Goal: Task Accomplishment & Management: Complete application form

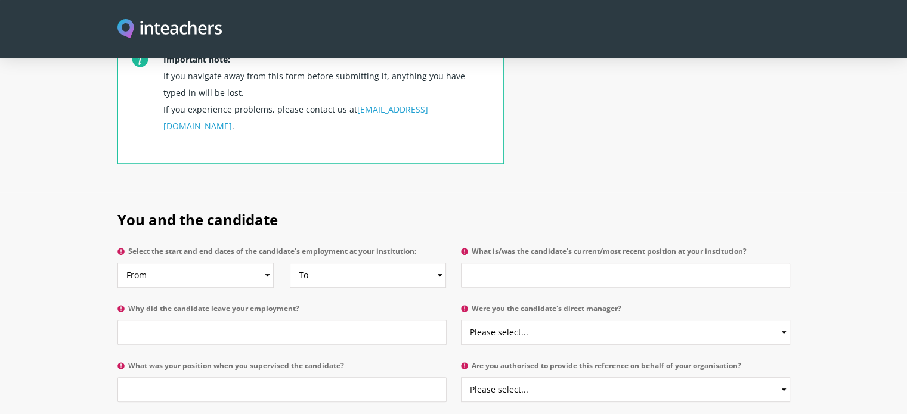
scroll to position [482, 0]
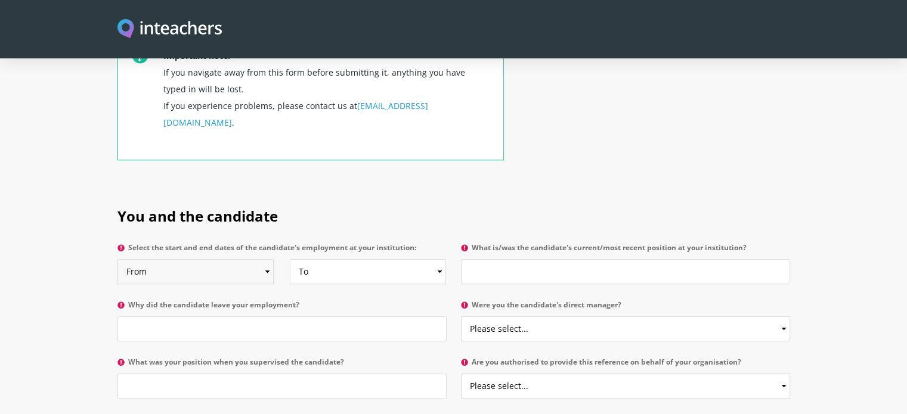
click at [193, 259] on select "From 2025 2024 2023 2022 2021 2020 2019 2018 2017 2016 2015 2014 2013 2012 2011…" at bounding box center [195, 271] width 156 height 25
click at [393, 189] on h2 "You and the candidate" at bounding box center [453, 214] width 673 height 50
click at [490, 259] on input "What is/was the candidate's current/most recent position at your institution?" at bounding box center [625, 271] width 329 height 25
click at [494, 259] on input "What is/was the candidate's current/most recent position at your institution?" at bounding box center [625, 271] width 329 height 25
type input "S"
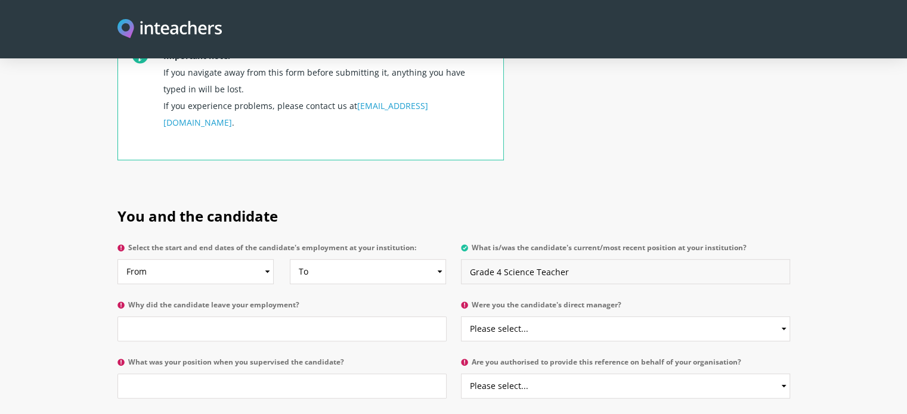
type input "Grade 4 Science Teacher"
click at [236, 317] on input "Why did the candidate leave your employment?" at bounding box center [281, 329] width 329 height 25
type input "T"
type input "Internal Transfer"
click at [535, 317] on select "Please select... Yes No" at bounding box center [625, 329] width 329 height 25
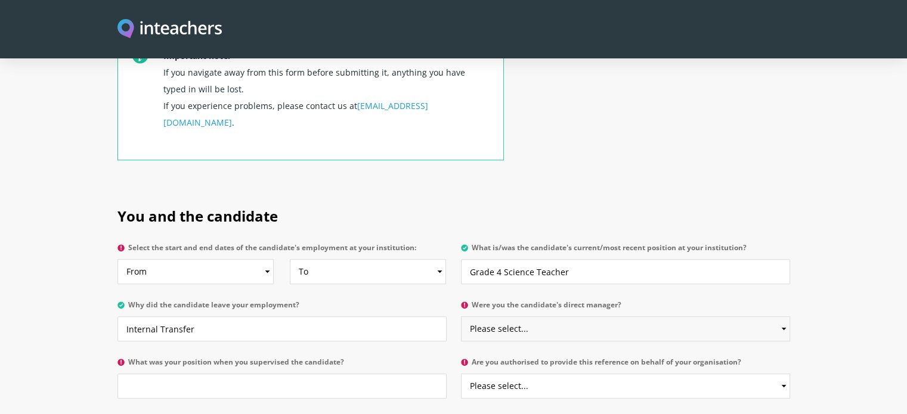
click at [535, 317] on select "Please select... Yes No" at bounding box center [625, 329] width 329 height 25
click at [541, 317] on select "Please select... Yes No" at bounding box center [625, 329] width 329 height 25
select select "Yes"
click at [461, 317] on select "Please select... Yes No" at bounding box center [625, 329] width 329 height 25
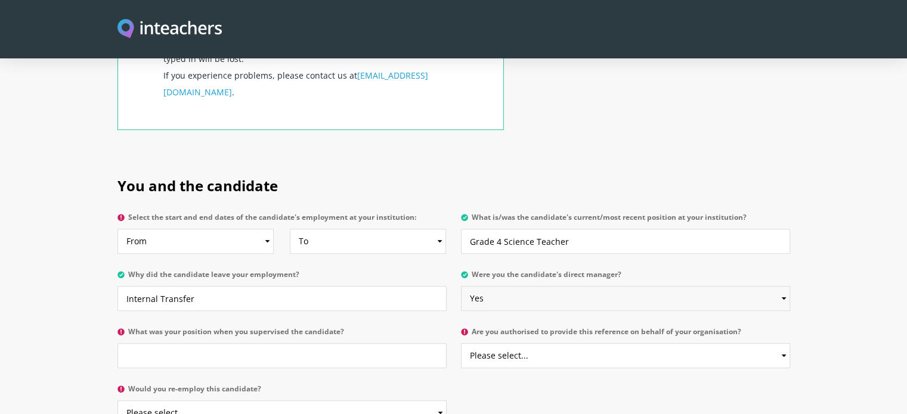
scroll to position [517, 0]
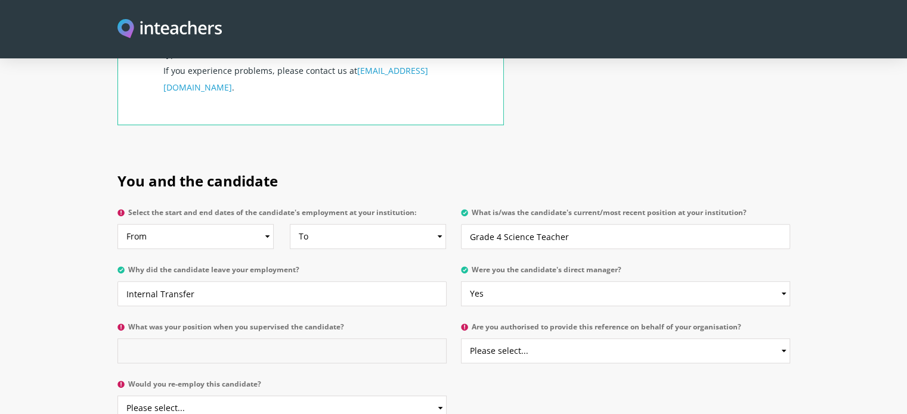
click at [277, 339] on input "What was your position when you supervised the candidate?" at bounding box center [281, 351] width 329 height 25
type input "A"
type input "Vice Principal"
click at [542, 339] on select "Please select... Yes No" at bounding box center [625, 351] width 329 height 25
select select "Yes"
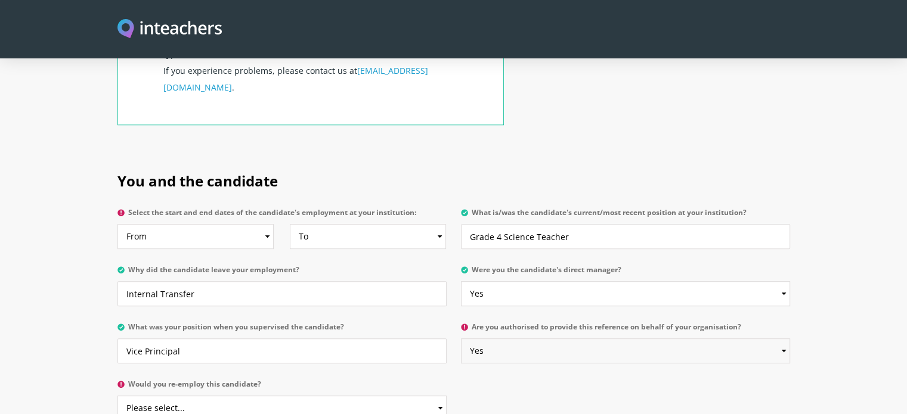
click at [461, 339] on select "Please select... Yes No" at bounding box center [625, 351] width 329 height 25
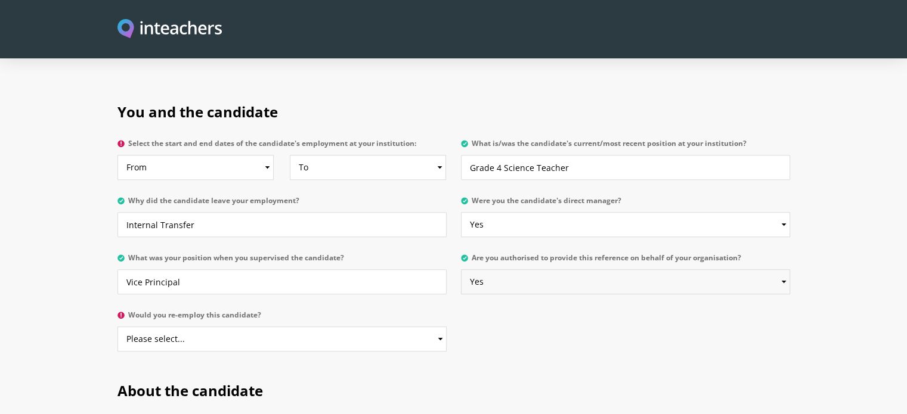
scroll to position [589, 0]
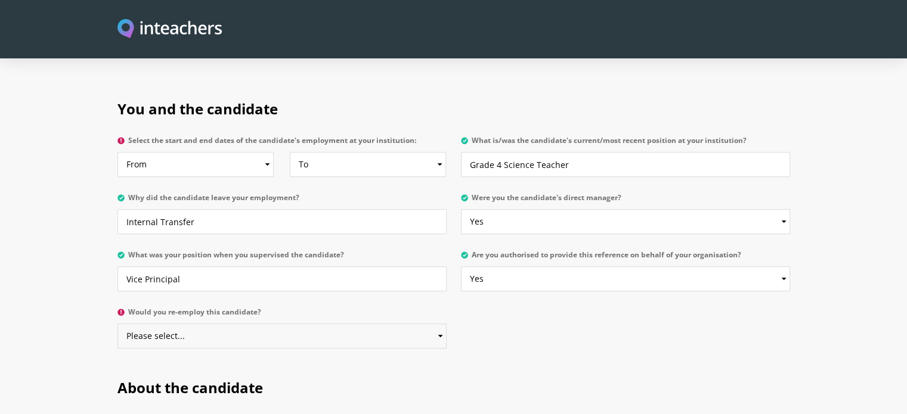
click at [296, 324] on select "Please select... Yes No" at bounding box center [281, 336] width 329 height 25
select select "Yes"
click at [117, 324] on select "Please select... Yes No" at bounding box center [281, 336] width 329 height 25
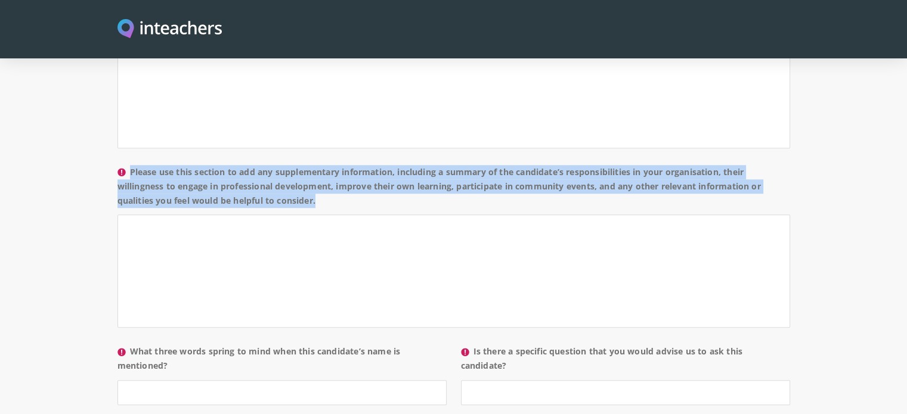
scroll to position [1176, 0]
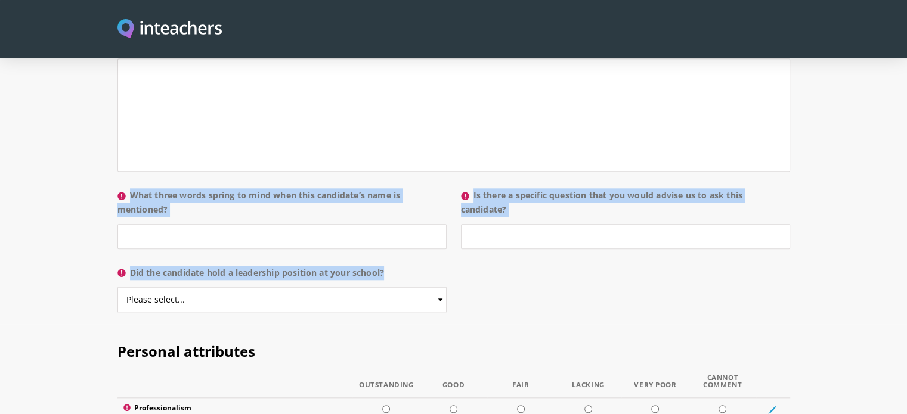
drag, startPoint x: 122, startPoint y: 213, endPoint x: 442, endPoint y: 254, distance: 323.4
click at [442, 254] on div "About the candidate Please use this free text section to provide details regard…" at bounding box center [453, 17] width 673 height 487
copy div "lore ips dolorsita Consec adi elit sedd eius tempori ut laboree dolorem aliquae…"
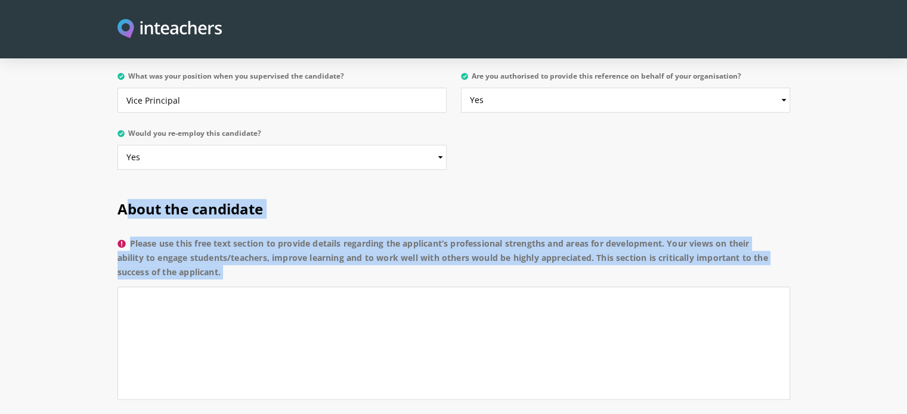
scroll to position [770, 0]
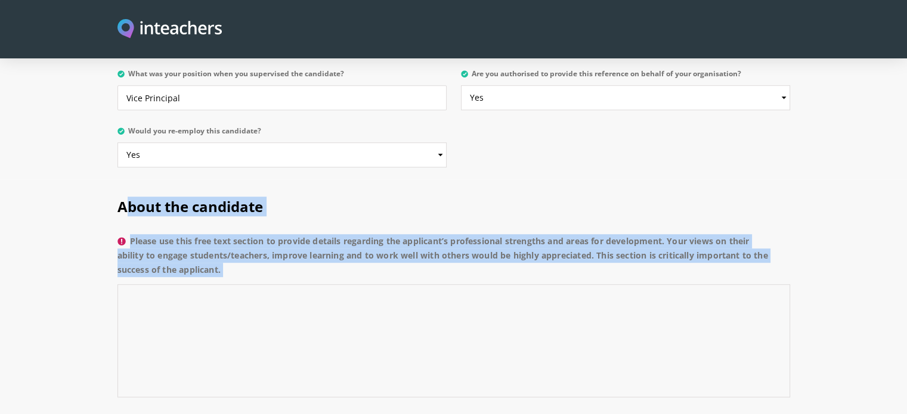
click at [195, 305] on textarea "Please use this free text section to provide details regarding the applicant’s …" at bounding box center [453, 340] width 673 height 113
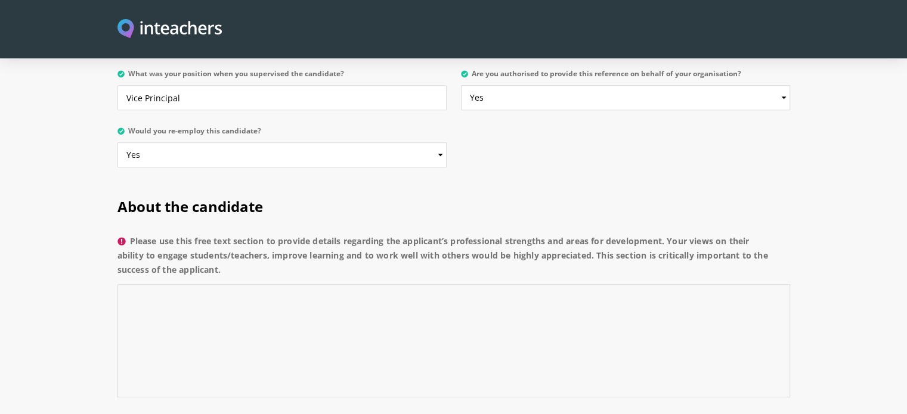
click at [184, 284] on textarea "Please use this free text section to provide details regarding the applicant’s …" at bounding box center [453, 340] width 673 height 113
click at [172, 284] on textarea "Please use this free text section to provide details regarding the applicant’s …" at bounding box center [453, 340] width 673 height 113
paste textarea "Ms. Praveen is an exceptionally effective teacher—highly motivated, diligent, a…"
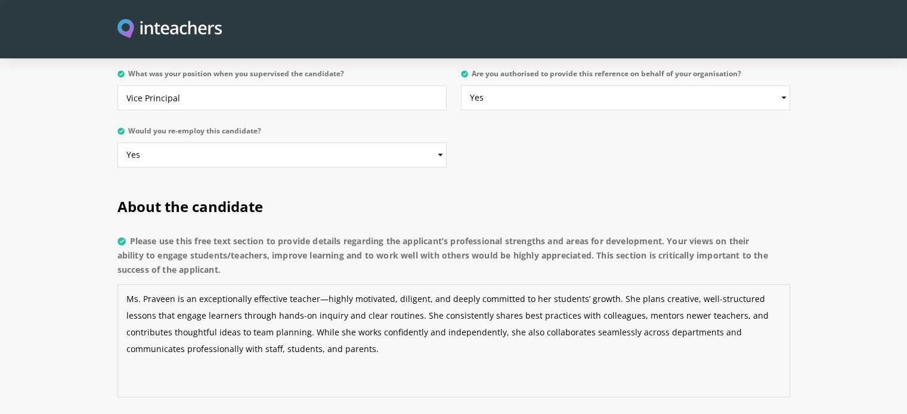
click at [319, 284] on textarea "Ms. Praveen is an exceptionally effective teacher—highly motivated, diligent, a…" at bounding box center [453, 340] width 673 height 113
click at [453, 314] on textarea "Ms. Praveen is an exceptionally effective teacher; highly motivated, diligent, …" at bounding box center [453, 340] width 673 height 113
type textarea "Ms. Praveen is an exceptionally effective teacher; highly motivated, diligent, …"
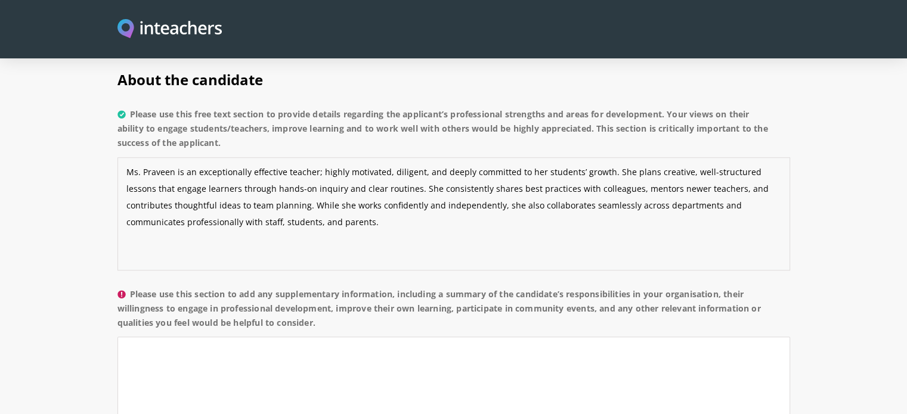
scroll to position [899, 0]
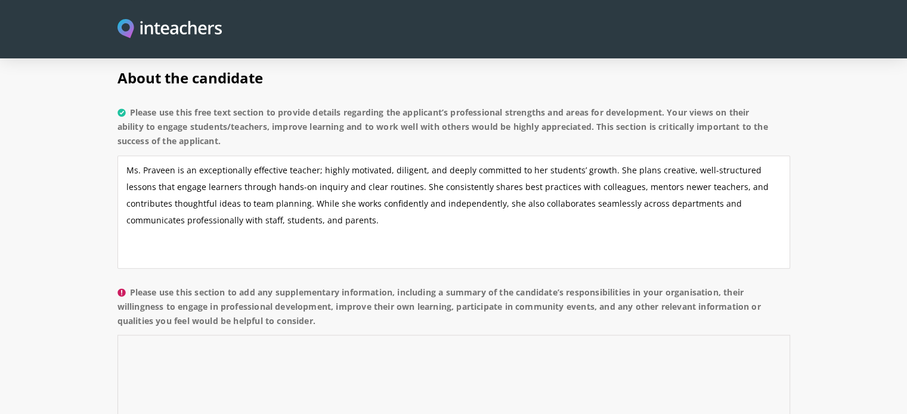
click at [180, 335] on textarea "Please use this section to add any supplementary information, including a summa…" at bounding box center [453, 391] width 673 height 113
paste textarea "In our organisation, Ms. [PERSON_NAME] served as a Grade 4 Science teacher and,…"
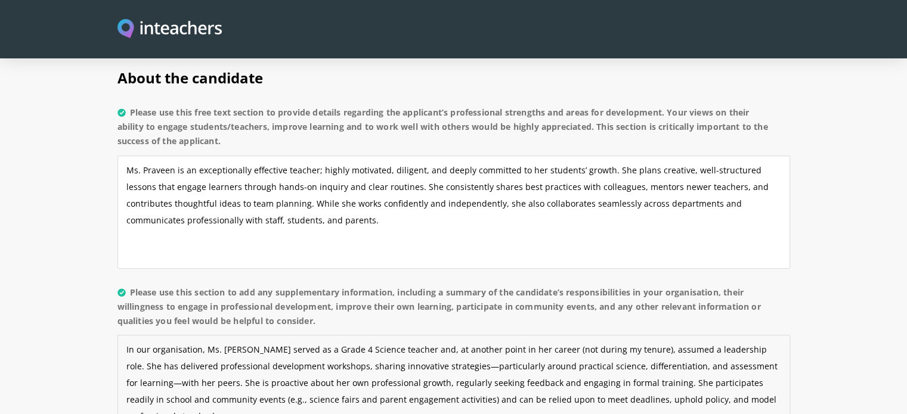
drag, startPoint x: 200, startPoint y: 314, endPoint x: 151, endPoint y: 320, distance: 49.3
click at [151, 335] on textarea "In our organisation, Ms. [PERSON_NAME] served as a Grade 4 Science teacher and,…" at bounding box center [453, 391] width 673 height 113
drag, startPoint x: 505, startPoint y: 317, endPoint x: 457, endPoint y: 318, distance: 47.7
click at [457, 335] on textarea "In our school, Ms. [PERSON_NAME] served as a Grade 4 Science teacher and, at an…" at bounding box center [453, 391] width 673 height 113
click at [343, 335] on textarea "In our school, Ms. [PERSON_NAME] served as a Grade 4 Science teacher and, at an…" at bounding box center [453, 391] width 673 height 113
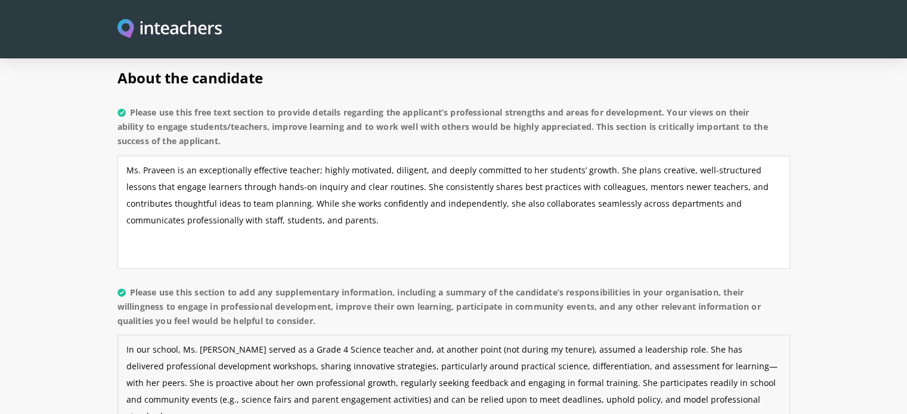
click at [664, 335] on textarea "In our school, Ms. [PERSON_NAME] served as a Grade 4 Science teacher and, at an…" at bounding box center [453, 391] width 673 height 113
drag, startPoint x: 540, startPoint y: 334, endPoint x: 490, endPoint y: 335, distance: 50.7
click at [490, 335] on textarea "In our school, Ms. [PERSON_NAME] served as a Grade 4 Science teacher and, at an…" at bounding box center [453, 391] width 673 height 113
click at [657, 335] on textarea "In our school, Ms. [PERSON_NAME] served as a Grade 4 Science teacher and, at an…" at bounding box center [453, 391] width 673 height 113
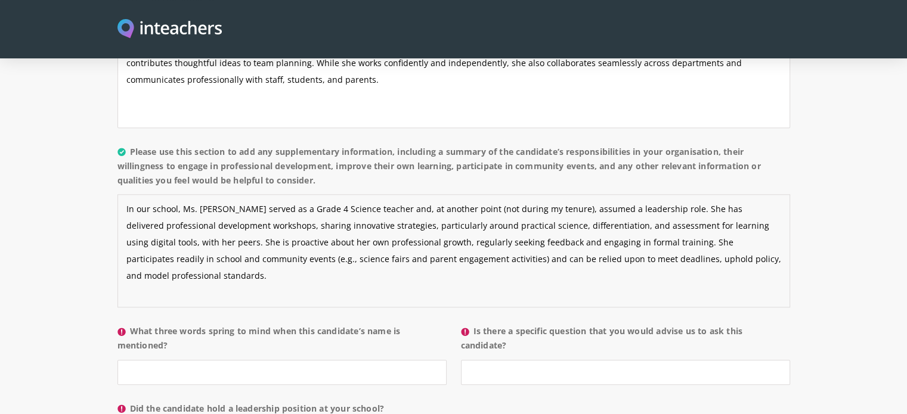
scroll to position [1040, 0]
type textarea "In our school, Ms. [PERSON_NAME] served as a Grade 4 Science teacher and, at an…"
click at [194, 360] on input "What three words spring to mind when this candidate’s name is mentioned?" at bounding box center [281, 372] width 329 height 25
paste input "Industrious, innovative, dedicated."
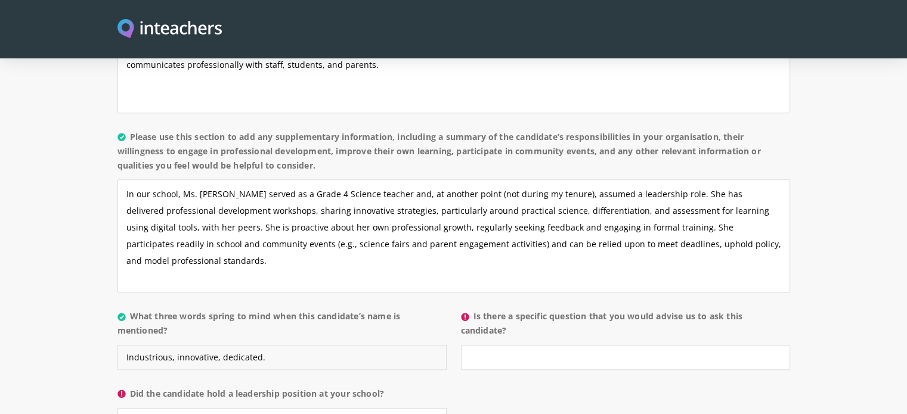
scroll to position [1055, 0]
type input "Industrious, innovative, dedicated."
click at [480, 345] on input "Is there a specific question that you would advise us to ask this candidate?" at bounding box center [625, 357] width 329 height 25
paste input "Tell us about a time you improved student learning outcomes in science—what evi…"
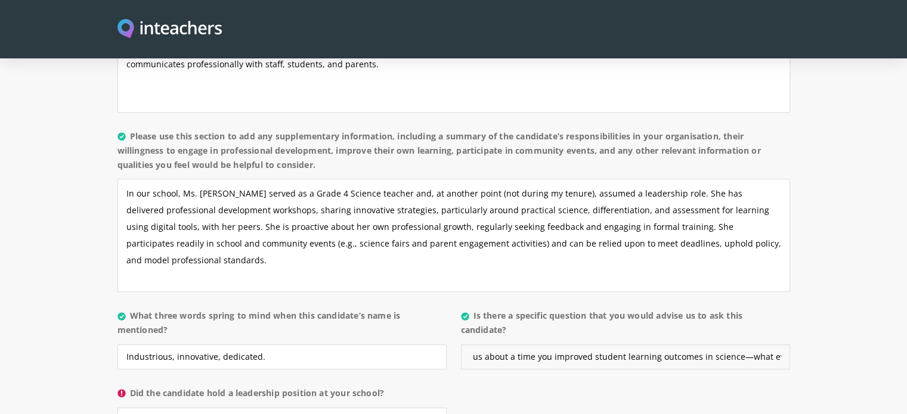
scroll to position [0, 21]
click at [735, 345] on input "Tell us about a time you improved student learning outcomes in science—what evi…" at bounding box center [625, 357] width 329 height 25
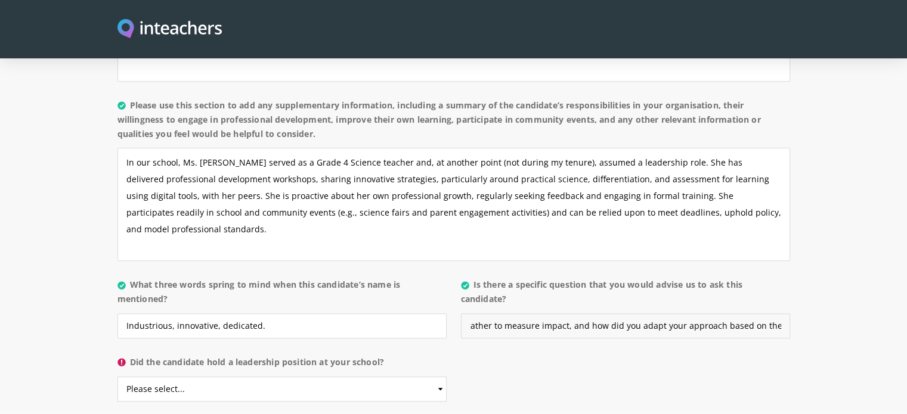
type input "Tell us about a time you improved student learning outcomes in science, what ev…"
click at [345, 377] on select "Please select... Yes No" at bounding box center [281, 389] width 329 height 25
select select "Yes"
click at [117, 377] on select "Please select... Yes No" at bounding box center [281, 389] width 329 height 25
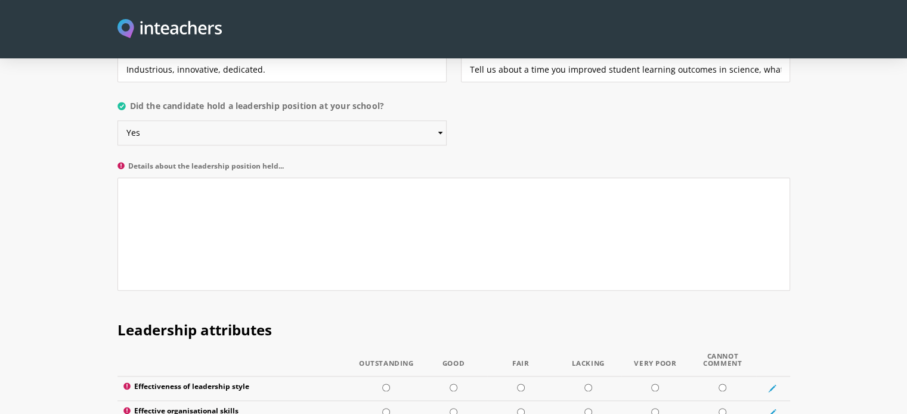
scroll to position [1343, 0]
drag, startPoint x: 294, startPoint y: 132, endPoint x: 131, endPoint y: 131, distance: 163.4
click at [131, 162] on label "Details about the leadership position held..." at bounding box center [453, 170] width 673 height 16
copy label "Details about the leadership position held..."
click at [153, 178] on textarea "Details about the leadership position held..." at bounding box center [453, 234] width 673 height 113
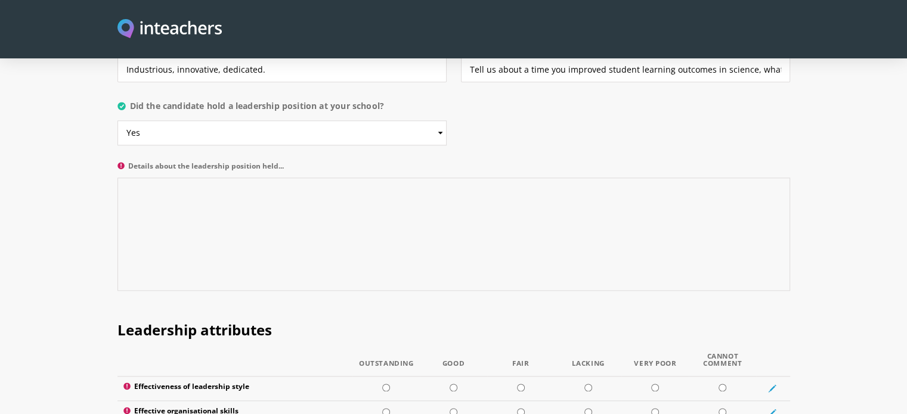
paste textarea "She served as Head of Science for a period; however, this was not during my ten…"
click at [487, 178] on textarea "She served as Head of Science for a period; however, this was not during my ten…" at bounding box center [453, 234] width 673 height 113
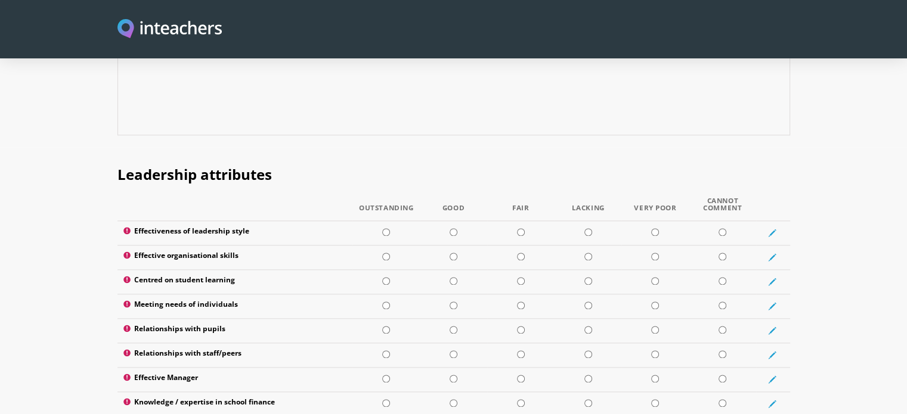
scroll to position [1500, 0]
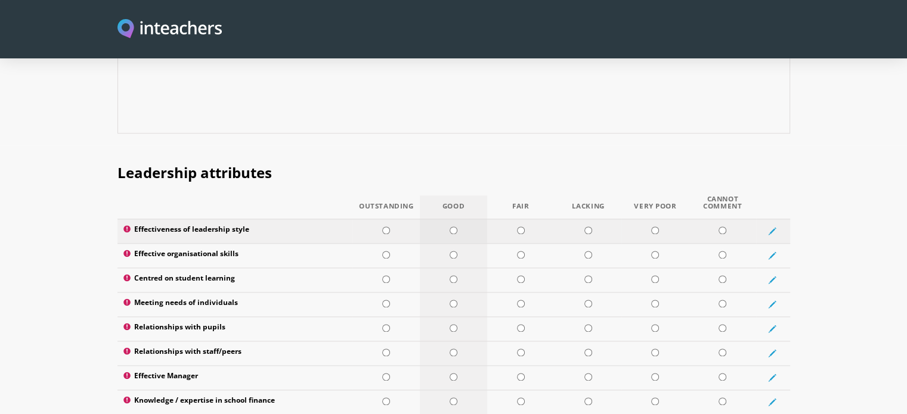
type textarea "She served as Head of Science for a period; however, this was not during my ten…"
click at [452, 227] on input "radio" at bounding box center [454, 231] width 8 height 8
radio input "true"
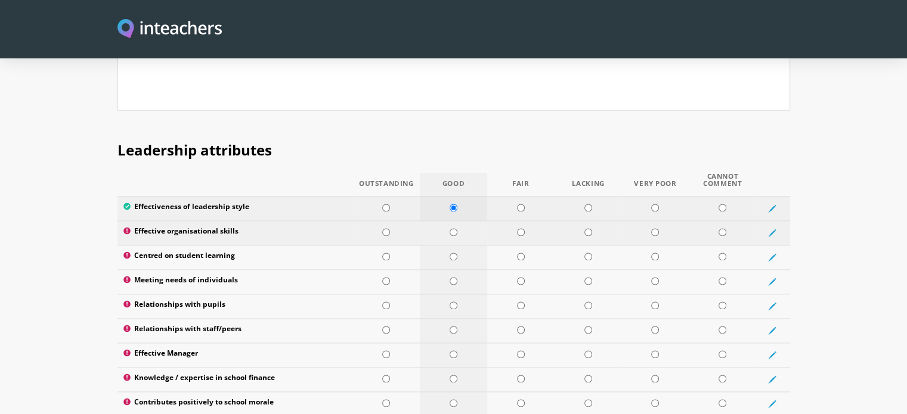
scroll to position [1524, 0]
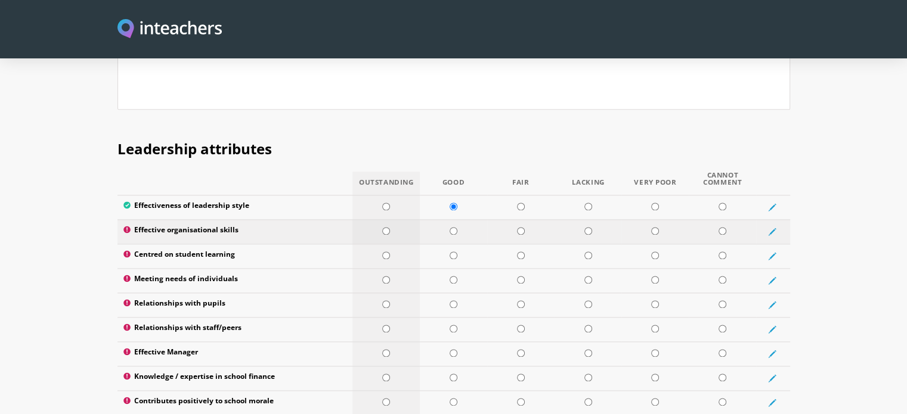
click at [383, 227] on input "radio" at bounding box center [386, 231] width 8 height 8
radio input "true"
click at [382, 244] on td at bounding box center [385, 256] width 67 height 24
radio input "true"
click at [385, 268] on td at bounding box center [385, 280] width 67 height 24
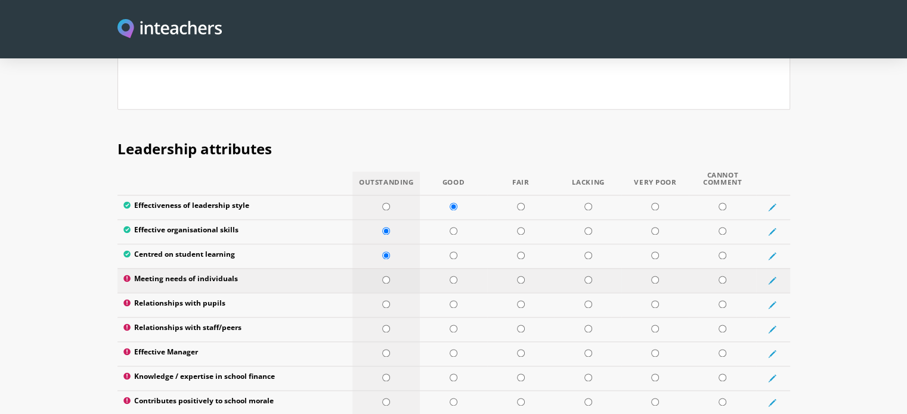
radio input "true"
click at [386, 301] on input "radio" at bounding box center [386, 305] width 8 height 8
radio input "true"
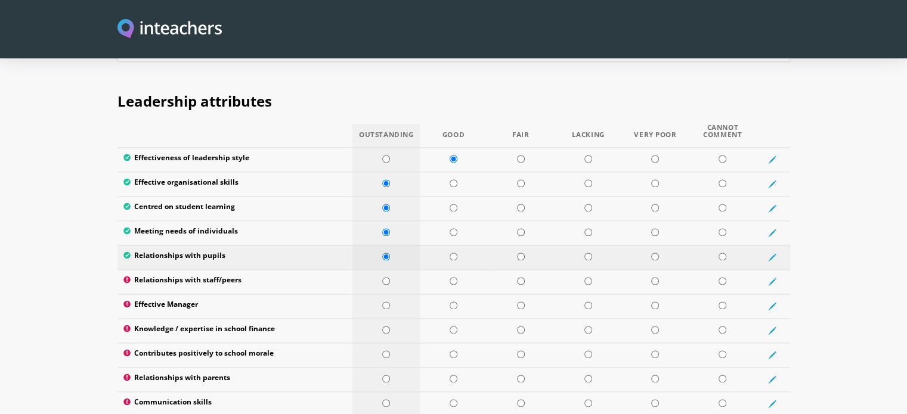
scroll to position [1572, 0]
click at [388, 277] on input "radio" at bounding box center [386, 281] width 8 height 8
radio input "true"
click at [387, 301] on input "radio" at bounding box center [386, 305] width 8 height 8
radio input "true"
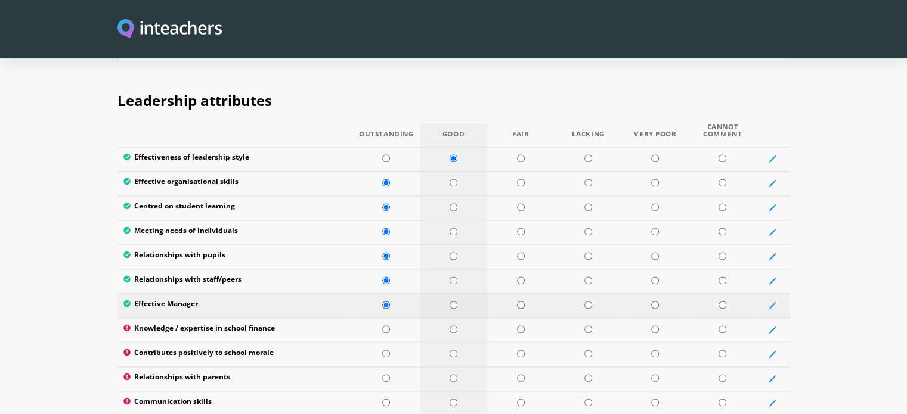
click at [453, 301] on input "radio" at bounding box center [454, 305] width 8 height 8
radio input "true"
click at [452, 326] on input "radio" at bounding box center [454, 330] width 8 height 8
radio input "true"
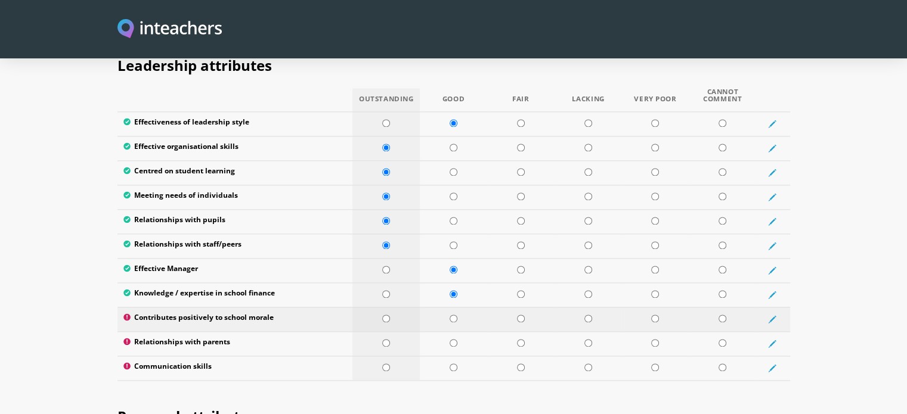
scroll to position [1612, 0]
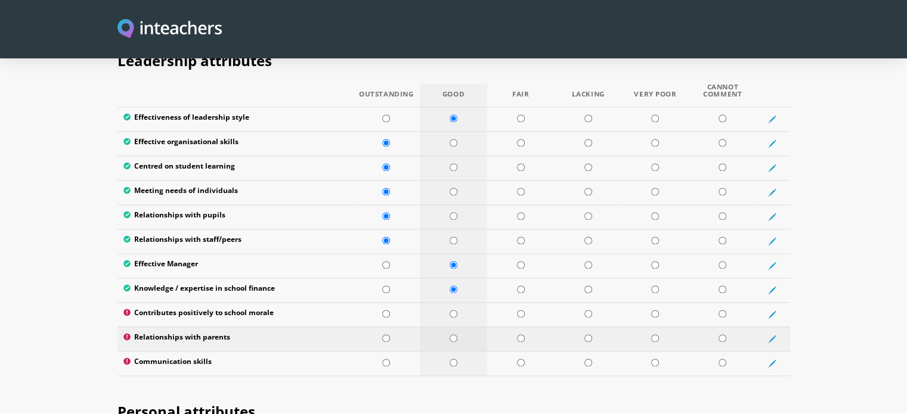
click at [453, 335] on input "radio" at bounding box center [454, 339] width 8 height 8
radio input "true"
click at [453, 359] on input "radio" at bounding box center [454, 363] width 8 height 8
radio input "true"
click at [385, 335] on input "radio" at bounding box center [386, 339] width 8 height 8
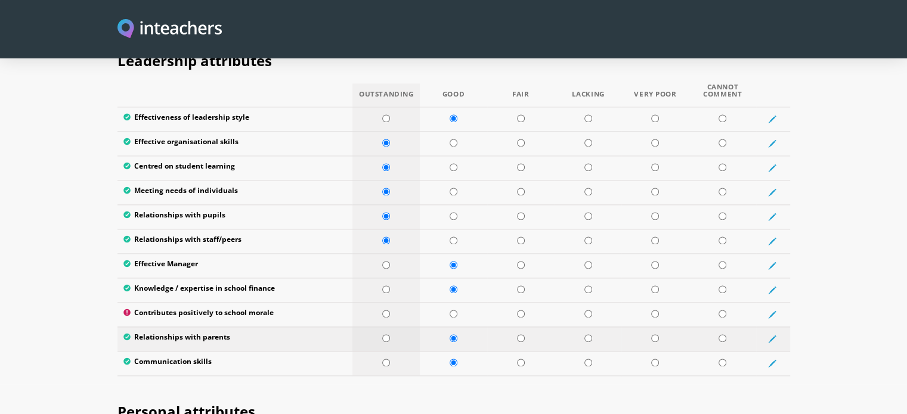
radio input "true"
click at [453, 310] on input "radio" at bounding box center [454, 314] width 8 height 8
radio input "true"
click at [386, 310] on input "radio" at bounding box center [386, 314] width 8 height 8
radio input "true"
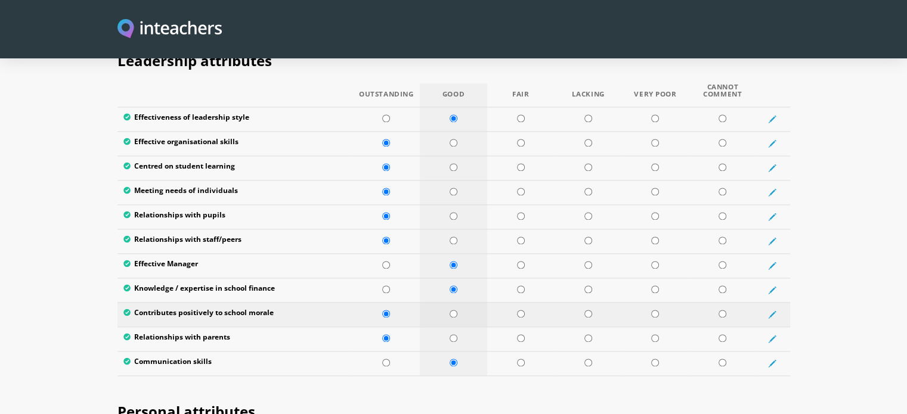
click at [453, 310] on input "radio" at bounding box center [454, 314] width 8 height 8
radio input "true"
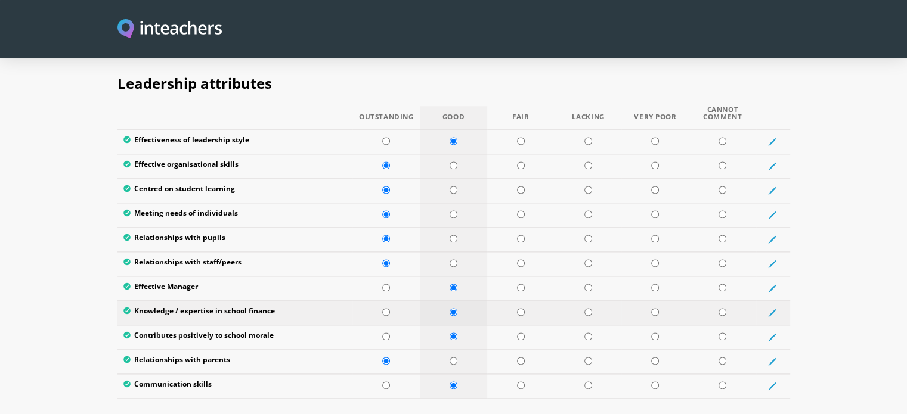
scroll to position [1591, 0]
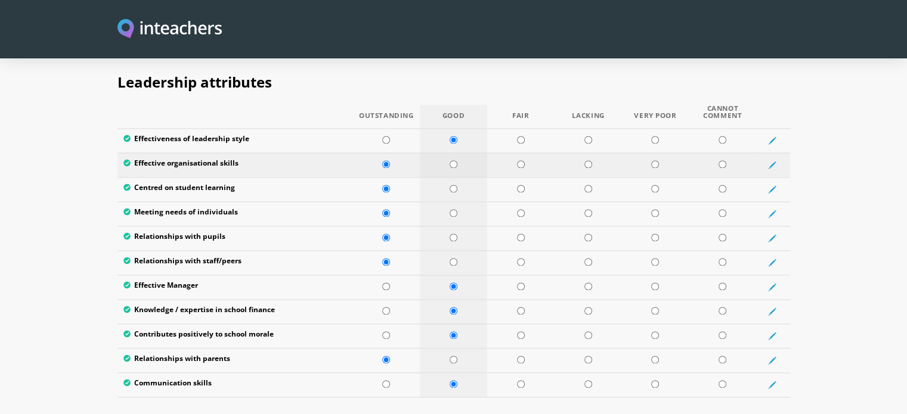
click at [454, 160] on input "radio" at bounding box center [454, 164] width 8 height 8
radio input "true"
click at [453, 258] on input "radio" at bounding box center [454, 262] width 8 height 8
radio input "true"
click at [389, 258] on input "radio" at bounding box center [386, 262] width 8 height 8
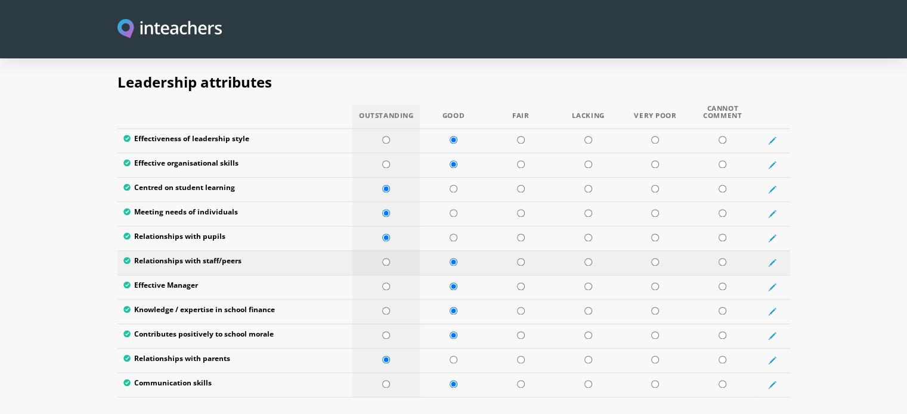
radio input "true"
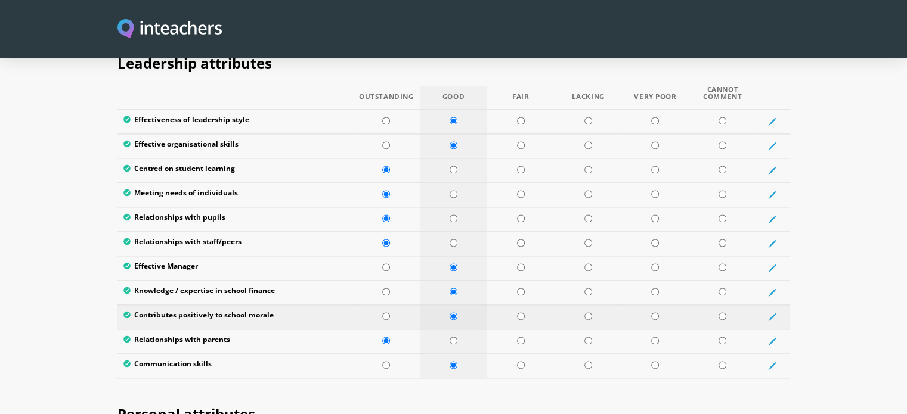
scroll to position [1615, 0]
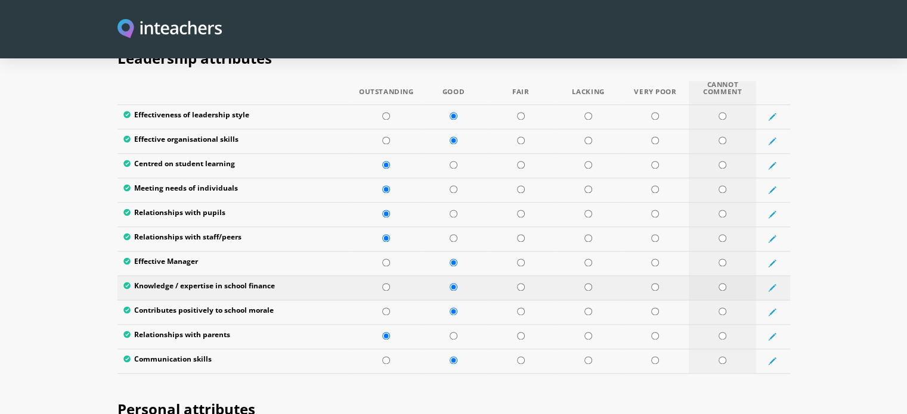
click at [717, 275] on td at bounding box center [722, 287] width 67 height 24
radio input "true"
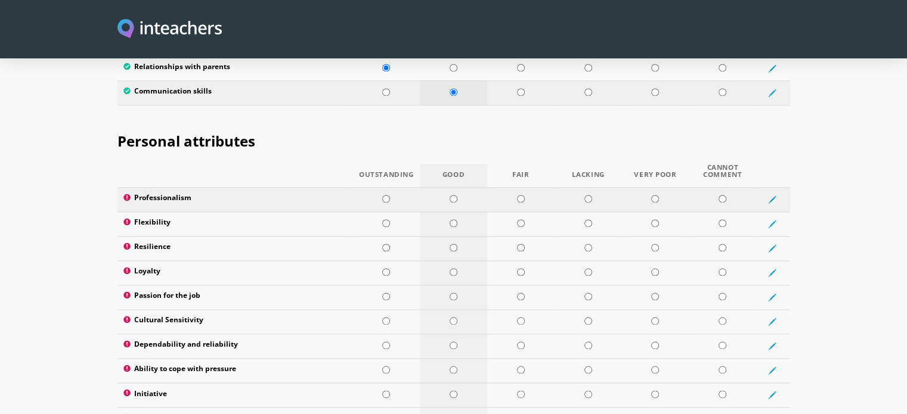
scroll to position [1885, 0]
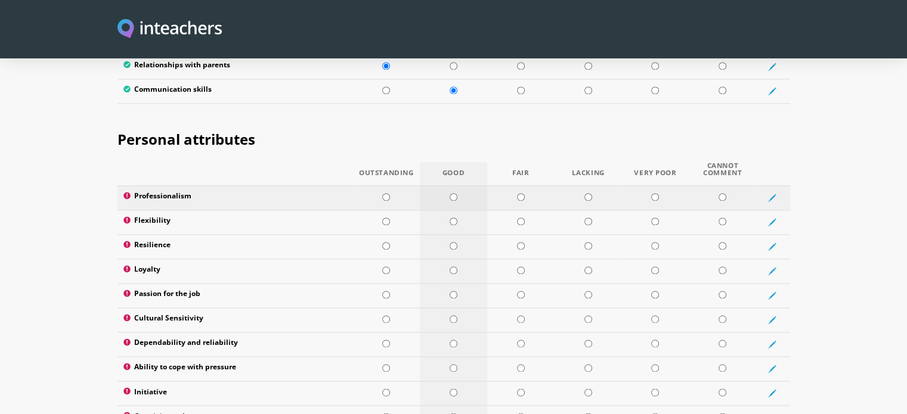
click at [456, 193] on input "radio" at bounding box center [454, 197] width 8 height 8
radio input "true"
click at [388, 218] on input "radio" at bounding box center [386, 222] width 8 height 8
radio input "true"
click at [388, 234] on td at bounding box center [385, 246] width 67 height 24
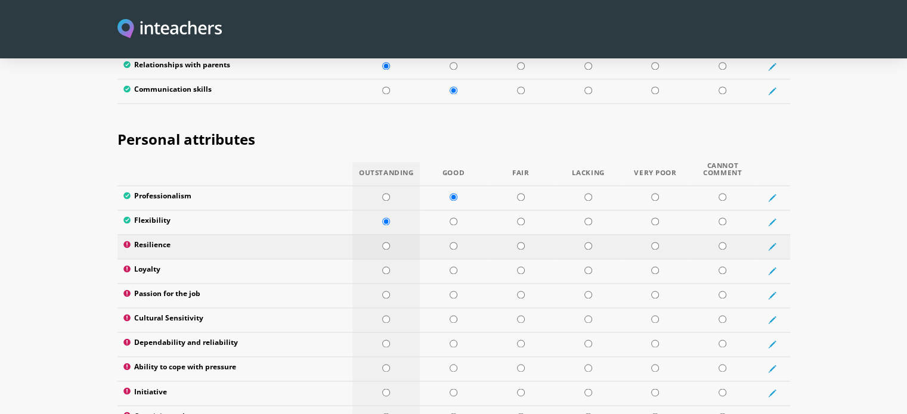
radio input "true"
click at [382, 267] on input "radio" at bounding box center [386, 271] width 8 height 8
radio input "true"
click at [386, 291] on input "radio" at bounding box center [386, 295] width 8 height 8
radio input "true"
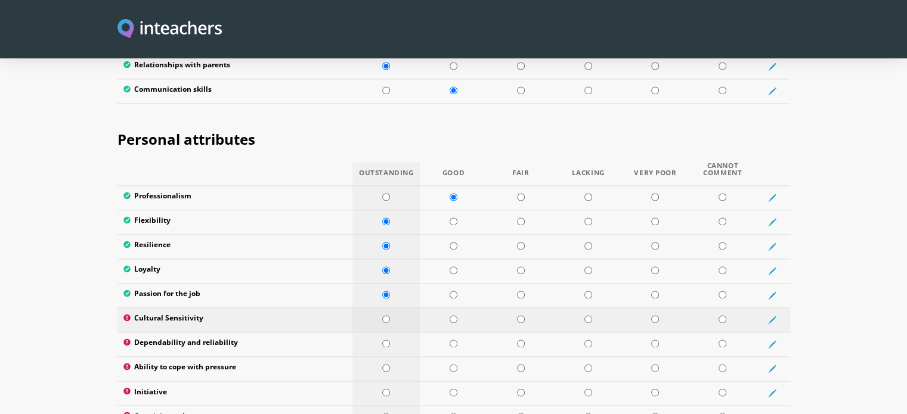
click at [386, 315] on input "radio" at bounding box center [386, 319] width 8 height 8
radio input "true"
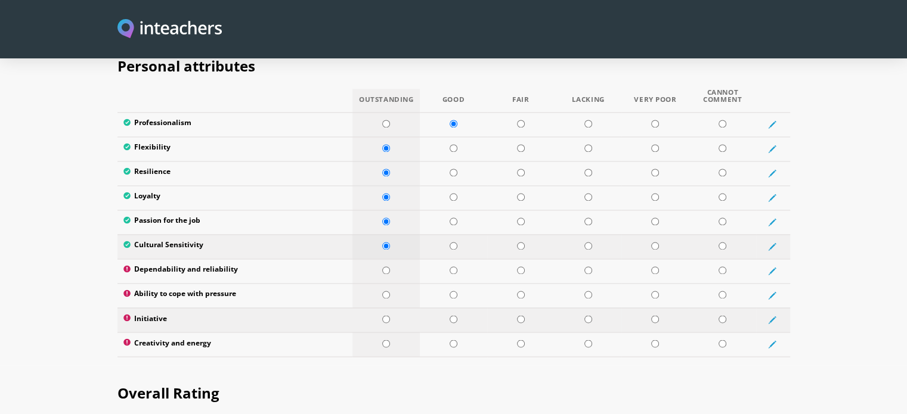
scroll to position [1959, 0]
click at [384, 266] on input "radio" at bounding box center [386, 270] width 8 height 8
radio input "true"
click at [389, 290] on input "radio" at bounding box center [386, 294] width 8 height 8
radio input "true"
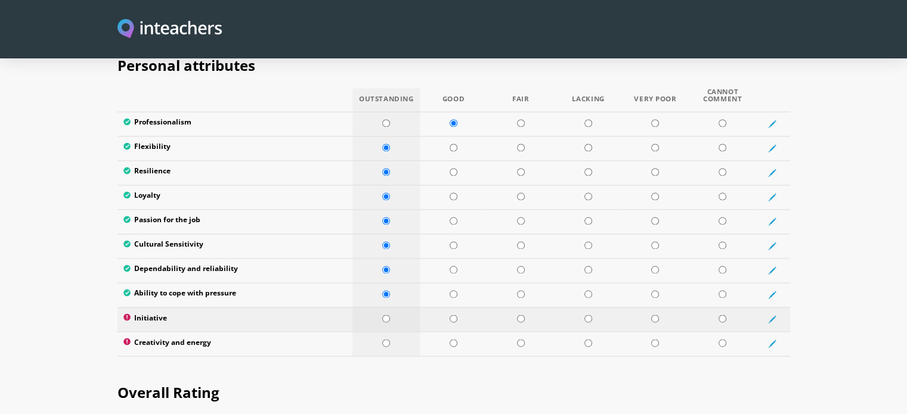
click at [388, 315] on input "radio" at bounding box center [386, 319] width 8 height 8
radio input "true"
click at [384, 332] on td at bounding box center [385, 344] width 67 height 24
radio input "true"
click at [386, 119] on input "radio" at bounding box center [386, 123] width 8 height 8
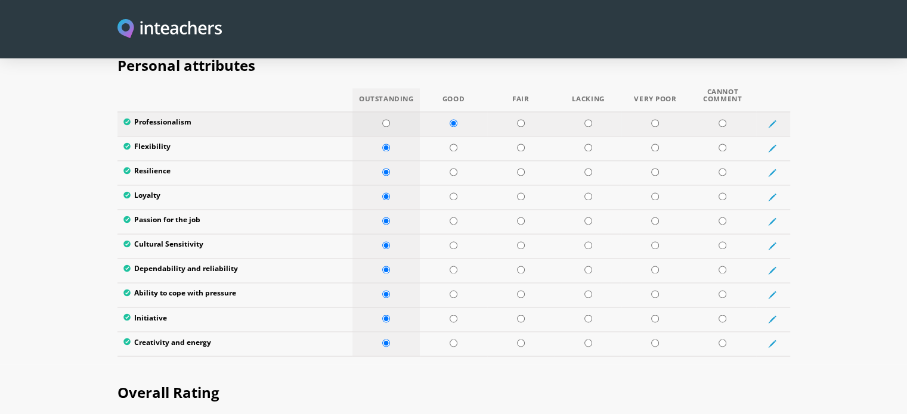
radio input "true"
click at [453, 242] on input "radio" at bounding box center [454, 246] width 8 height 8
radio input "true"
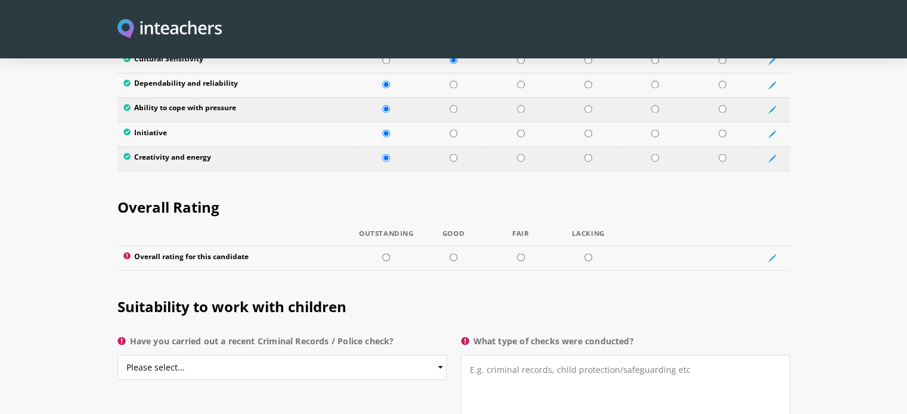
scroll to position [2148, 0]
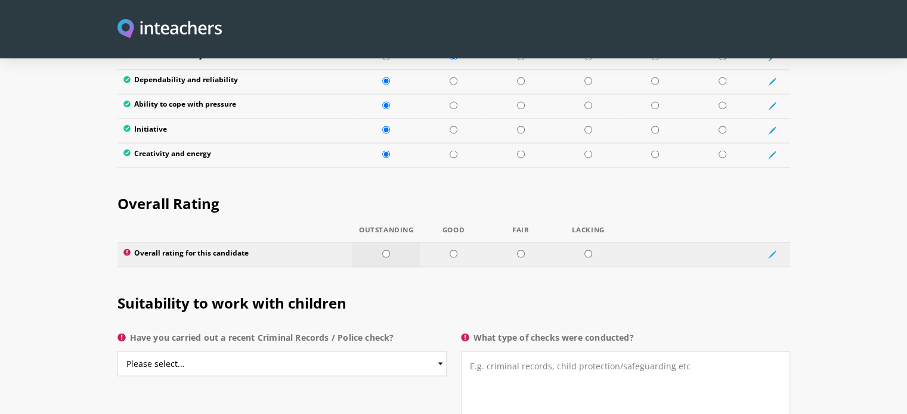
click at [386, 250] on input "radio" at bounding box center [386, 254] width 8 height 8
radio input "true"
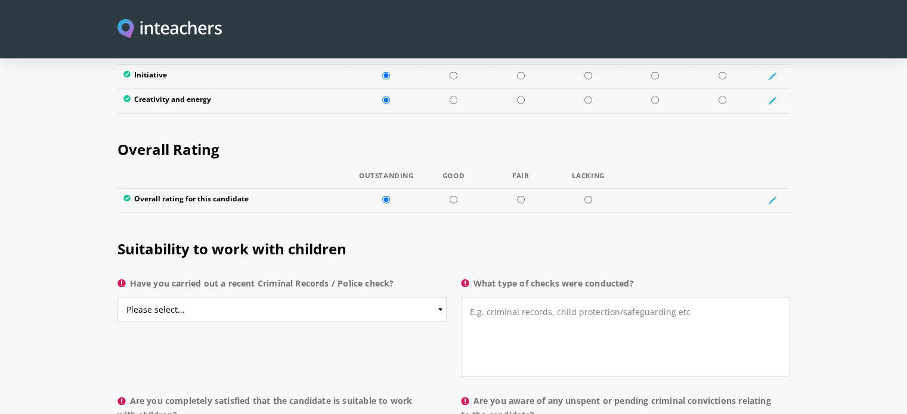
scroll to position [2209, 0]
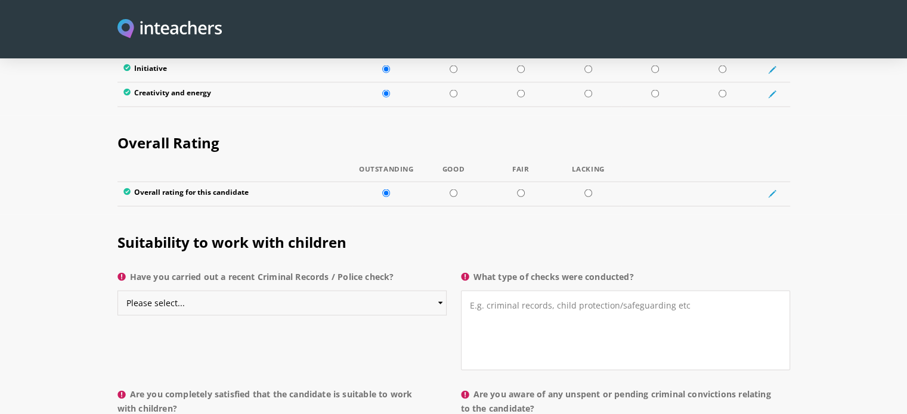
click at [293, 290] on select "Please select... Yes No Do not know" at bounding box center [281, 302] width 329 height 25
select select "Yes"
click at [117, 290] on select "Please select... Yes No Do not know" at bounding box center [281, 302] width 329 height 25
click at [504, 290] on textarea "What type of checks were conducted?" at bounding box center [625, 330] width 329 height 80
click at [571, 290] on textarea "Conducted by the MInistry upon employment." at bounding box center [625, 330] width 329 height 80
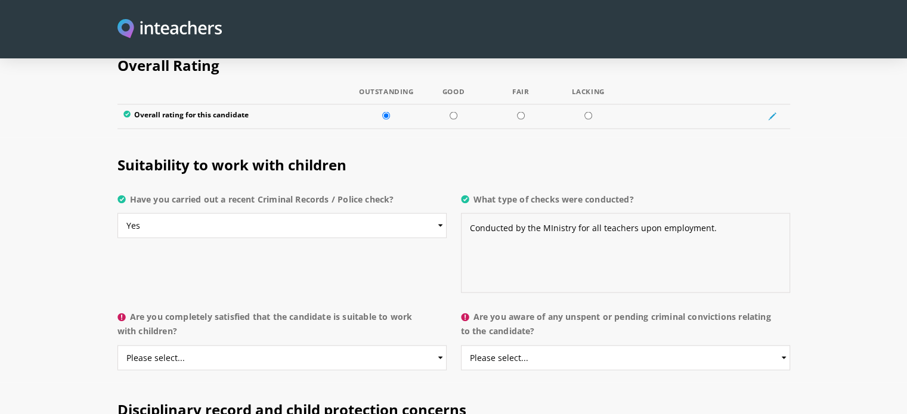
scroll to position [2310, 0]
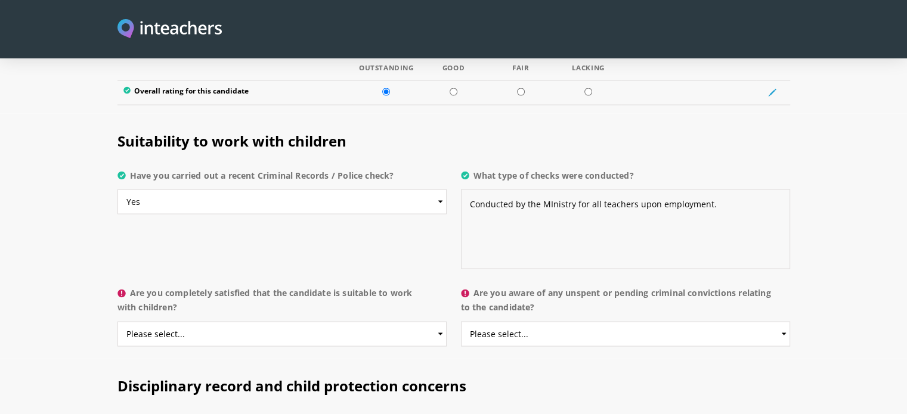
type textarea "Conducted by the MInistry for all teachers upon employment."
click at [292, 322] on select "Please select... Yes No Do not know" at bounding box center [281, 334] width 329 height 25
select select "Yes"
click at [117, 322] on select "Please select... Yes No Do not know" at bounding box center [281, 334] width 329 height 25
click at [511, 322] on select "Please select... Yes No Do not know" at bounding box center [625, 334] width 329 height 25
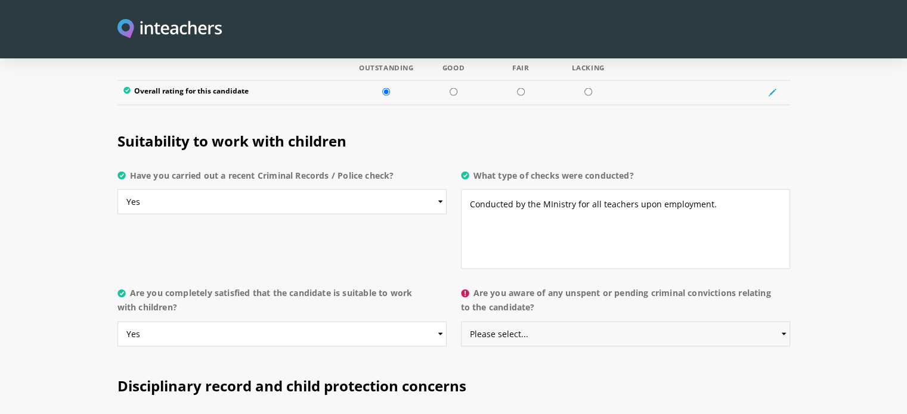
select select "No"
click at [461, 322] on select "Please select... Yes No Do not know" at bounding box center [625, 334] width 329 height 25
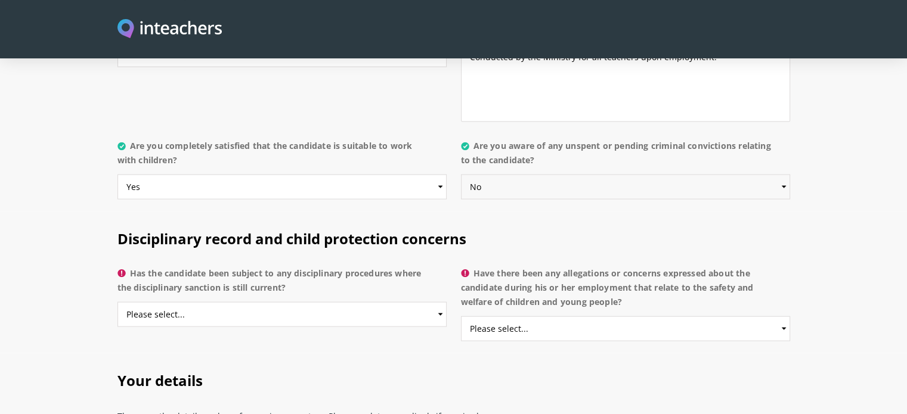
scroll to position [2459, 0]
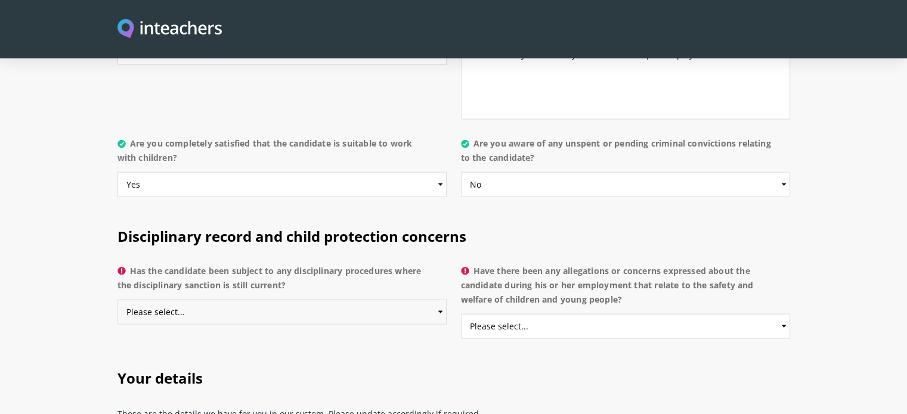
click at [249, 300] on select "Please select... Yes No Do not know" at bounding box center [281, 312] width 329 height 25
select select "No"
click at [117, 300] on select "Please select... Yes No Do not know" at bounding box center [281, 312] width 329 height 25
click at [654, 314] on select "Please select... Yes No Do not know" at bounding box center [625, 326] width 329 height 25
select select "No"
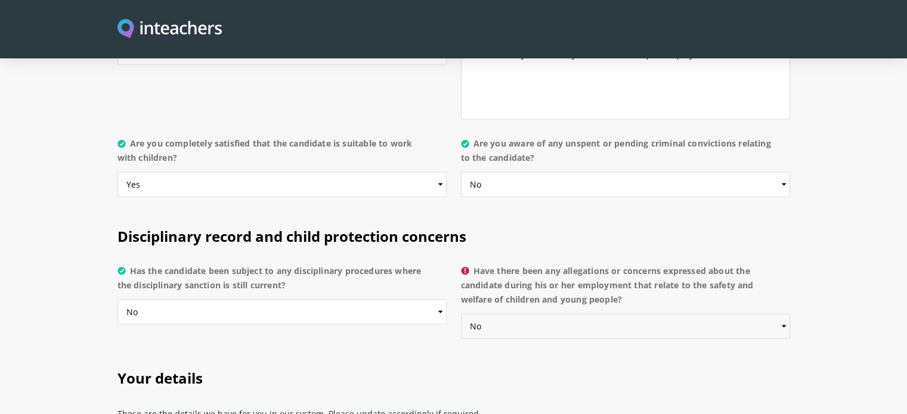
click at [461, 314] on select "Please select... Yes No Do not know" at bounding box center [625, 326] width 329 height 25
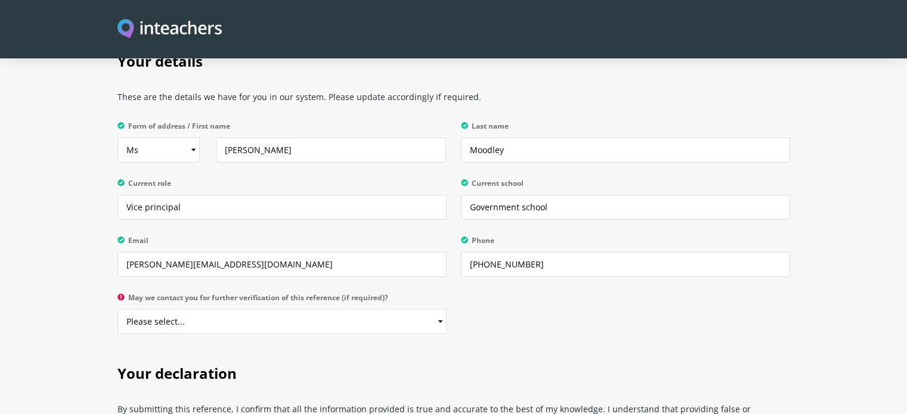
scroll to position [2777, 0]
click at [379, 309] on select "Please select... Yes No" at bounding box center [281, 321] width 329 height 25
select select "Yes"
click at [117, 309] on select "Please select... Yes No" at bounding box center [281, 321] width 329 height 25
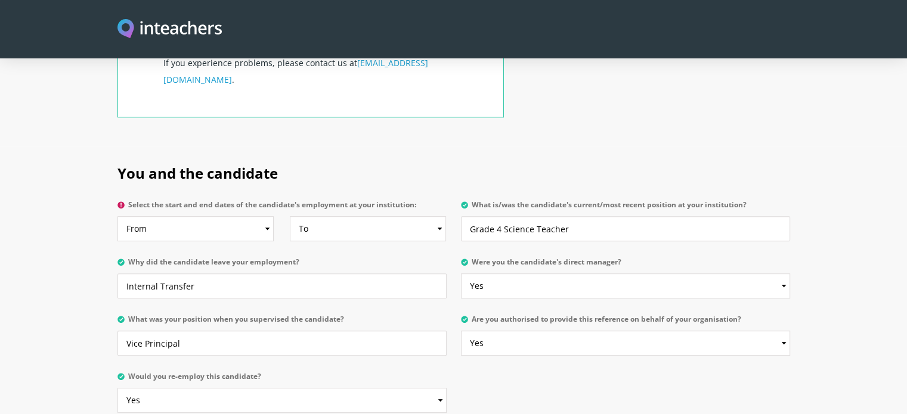
scroll to position [527, 0]
drag, startPoint x: 501, startPoint y: 193, endPoint x: 439, endPoint y: 202, distance: 62.7
click at [439, 194] on div "Select the start and end dates of the candidate's employment at your institutio…" at bounding box center [453, 194] width 673 height 0
type input "Science Teacher"
click at [327, 215] on select "To Currently 2025 2024 2023 2022 2021 2020 2019 2018 2017 2016 2015 2014 2013 2…" at bounding box center [368, 227] width 156 height 25
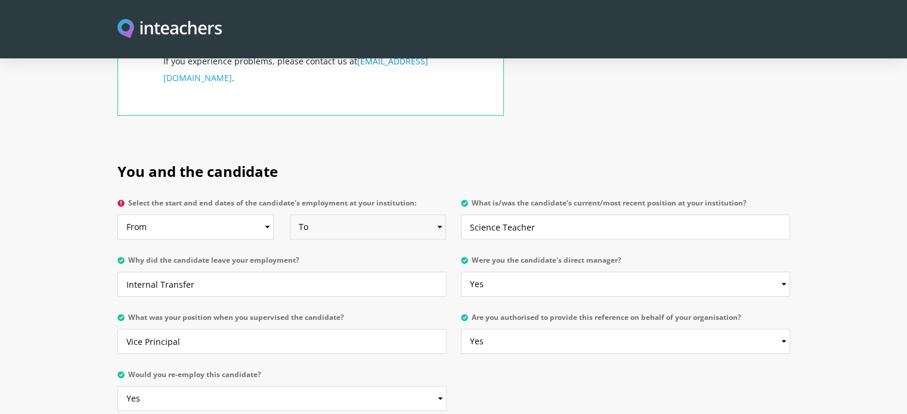
select select "2025"
click at [290, 215] on select "To Currently 2025 2024 2023 2022 2021 2020 2019 2018 2017 2016 2015 2014 2013 2…" at bounding box center [368, 227] width 156 height 25
click at [214, 215] on select "From 2025 2024 2023 2022 2021 2020 2019 2018 2017 2016 2015 2014 2013 2012 2011…" at bounding box center [195, 227] width 156 height 25
click at [39, 156] on section "You and the candidate Select the start and end dates of the candidate's employm…" at bounding box center [453, 283] width 907 height 279
